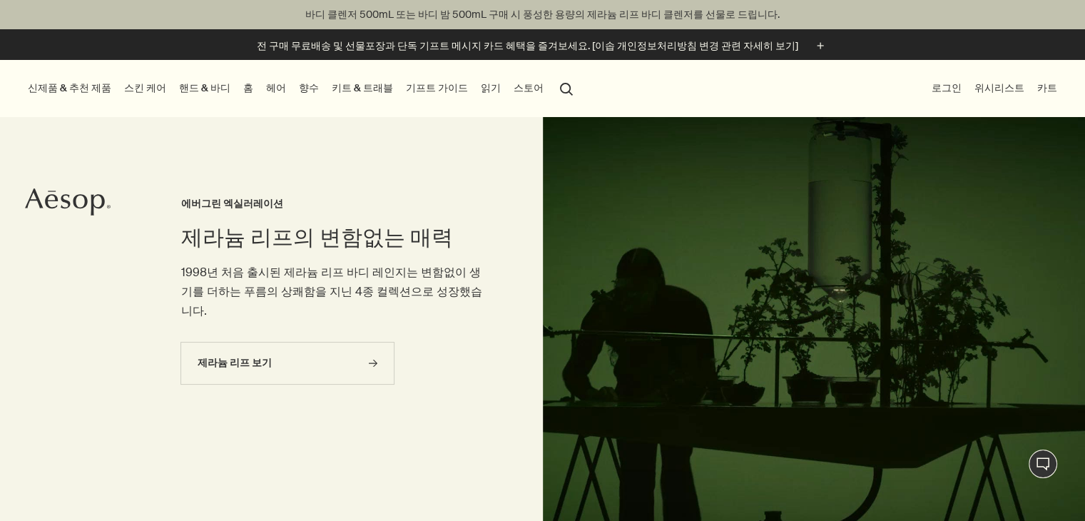
click at [198, 86] on link "핸드 & 바디" at bounding box center [204, 87] width 57 height 19
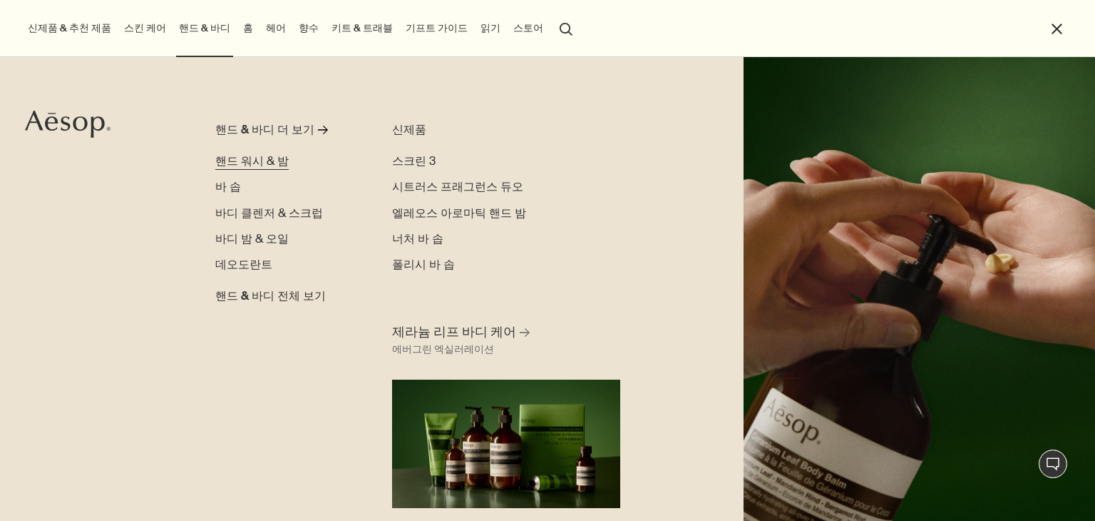
click at [242, 158] on span "핸드 워시 & 밤" at bounding box center [251, 160] width 73 height 15
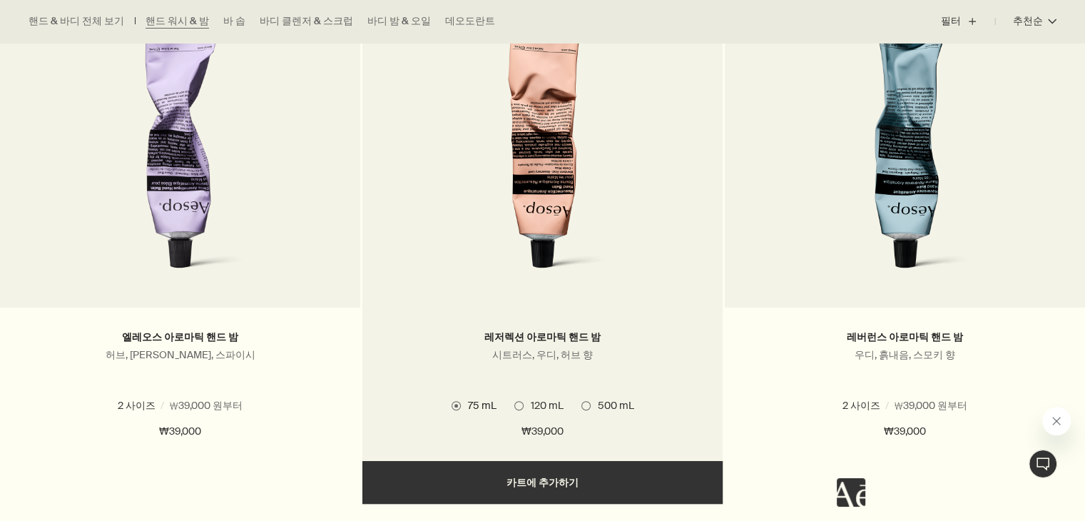
click at [630, 318] on div "레저렉션 아로마틱 핸드 밤 시트러스, 우디, 허브 향 3 사이즈 / ₩39,000 원부터 75 mL 120 mL 500 mL 75 mL 120…" at bounding box center [542, 383] width 360 height 153
click at [581, 290] on link at bounding box center [542, 164] width 360 height 285
